Goal: Task Accomplishment & Management: Use online tool/utility

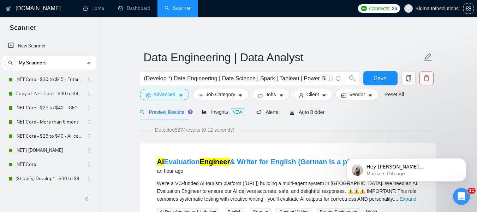
scroll to position [212, 0]
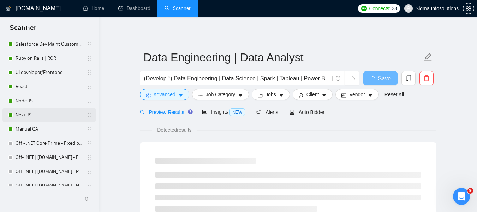
click at [90, 111] on div "Next JS" at bounding box center [49, 115] width 94 height 14
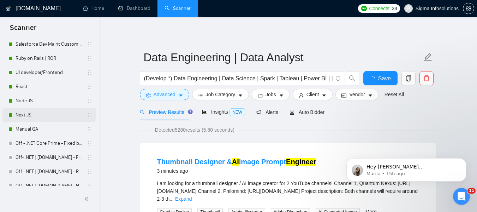
scroll to position [287, 0]
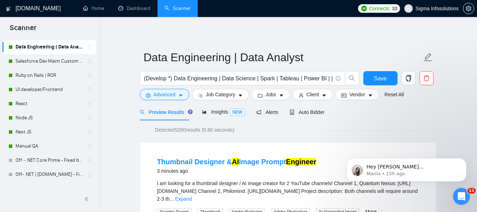
drag, startPoint x: 95, startPoint y: 119, endPoint x: 100, endPoint y: 84, distance: 34.7
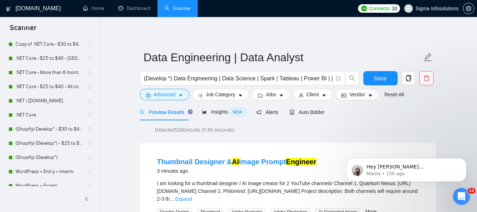
scroll to position [0, 0]
